Goal: Information Seeking & Learning: Learn about a topic

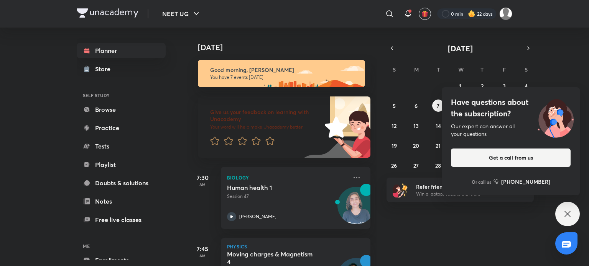
scroll to position [179, 3]
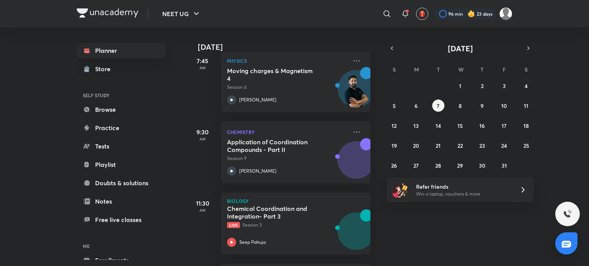
scroll to position [192, 0]
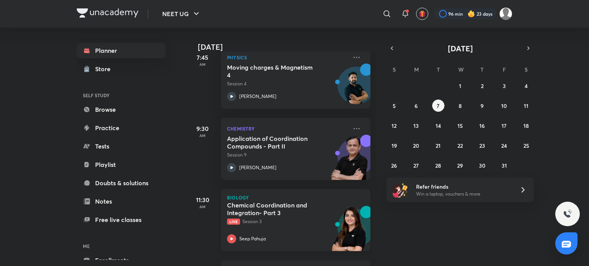
click at [281, 237] on div "Seep Pahuja" at bounding box center [287, 239] width 120 height 9
